Goal: Information Seeking & Learning: Learn about a topic

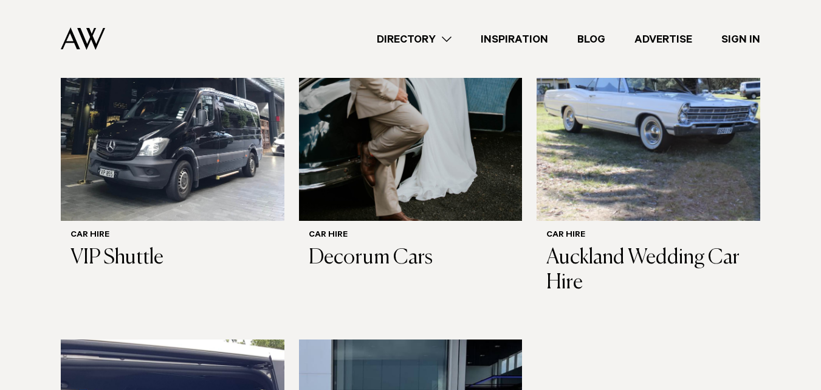
scroll to position [515, 0]
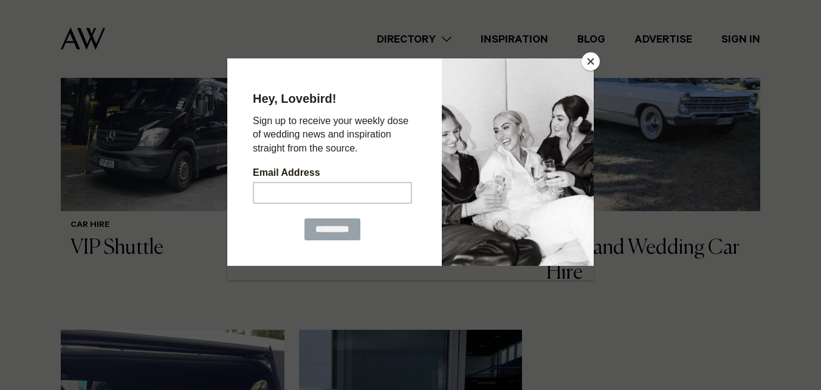
click at [589, 61] on button "Close" at bounding box center [591, 61] width 18 height 18
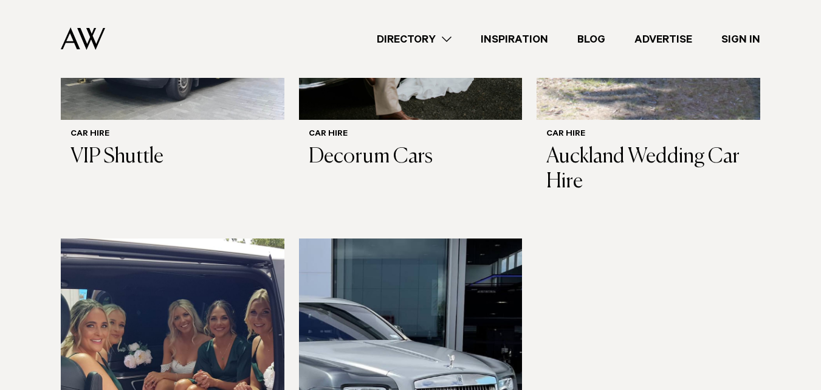
scroll to position [590, 0]
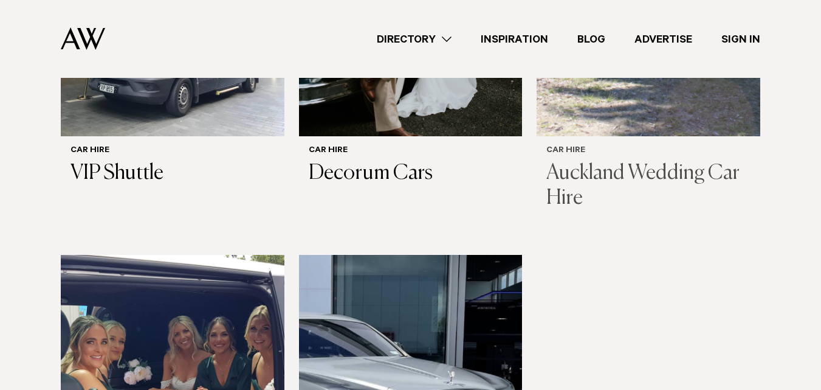
click at [649, 161] on h3 "Auckland Wedding Car Hire" at bounding box center [649, 186] width 204 height 50
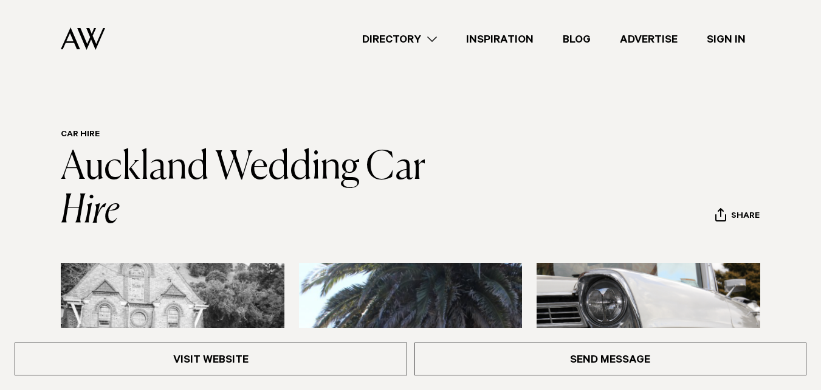
drag, startPoint x: 826, startPoint y: 33, endPoint x: 806, endPoint y: 19, distance: 23.6
